Goal: Find specific page/section: Find specific page/section

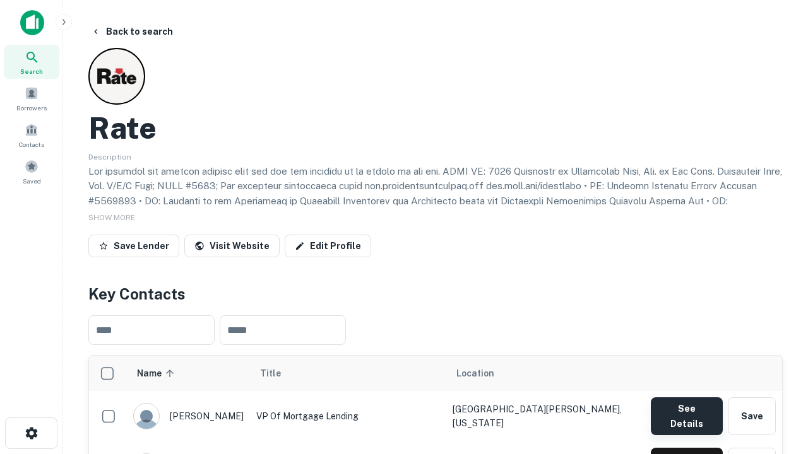
click at [686, 410] on button "See Details" at bounding box center [687, 417] width 72 height 38
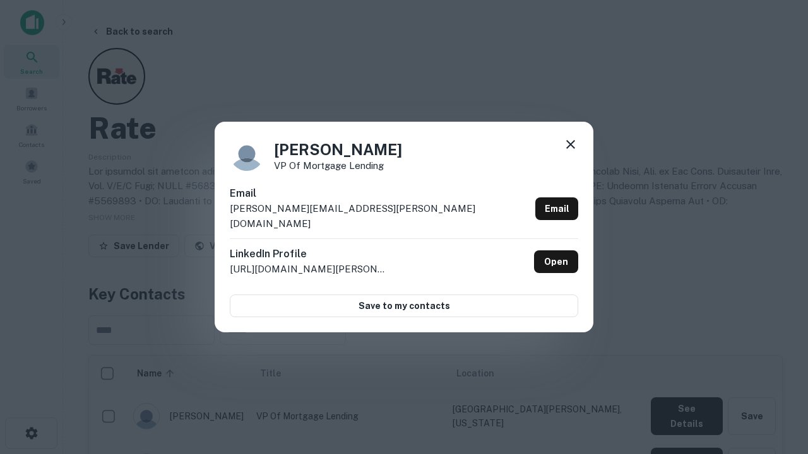
click at [571, 152] on icon at bounding box center [570, 144] width 15 height 15
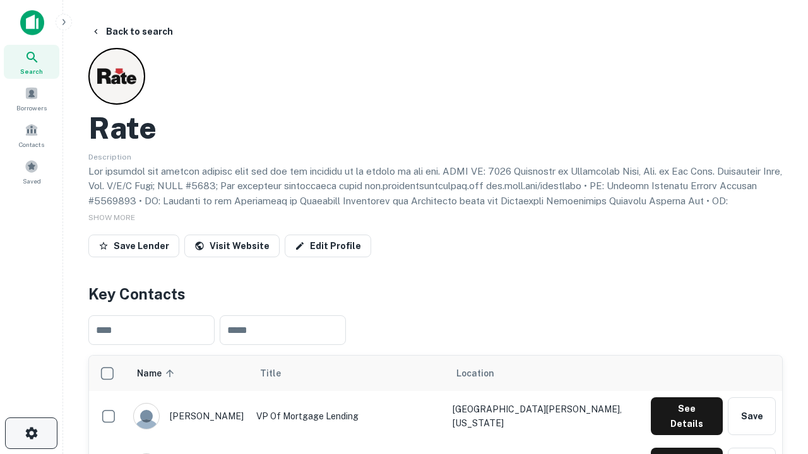
click at [31, 434] on icon "button" at bounding box center [31, 433] width 15 height 15
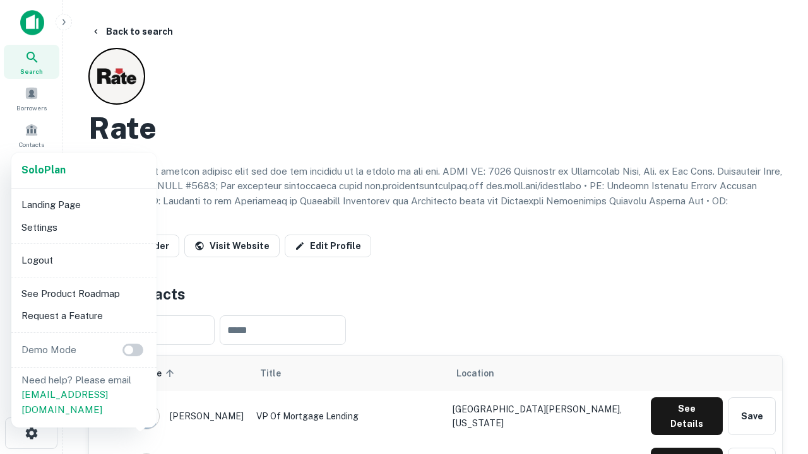
click at [83, 260] on li "Logout" at bounding box center [83, 260] width 135 height 23
